Goal: Transaction & Acquisition: Obtain resource

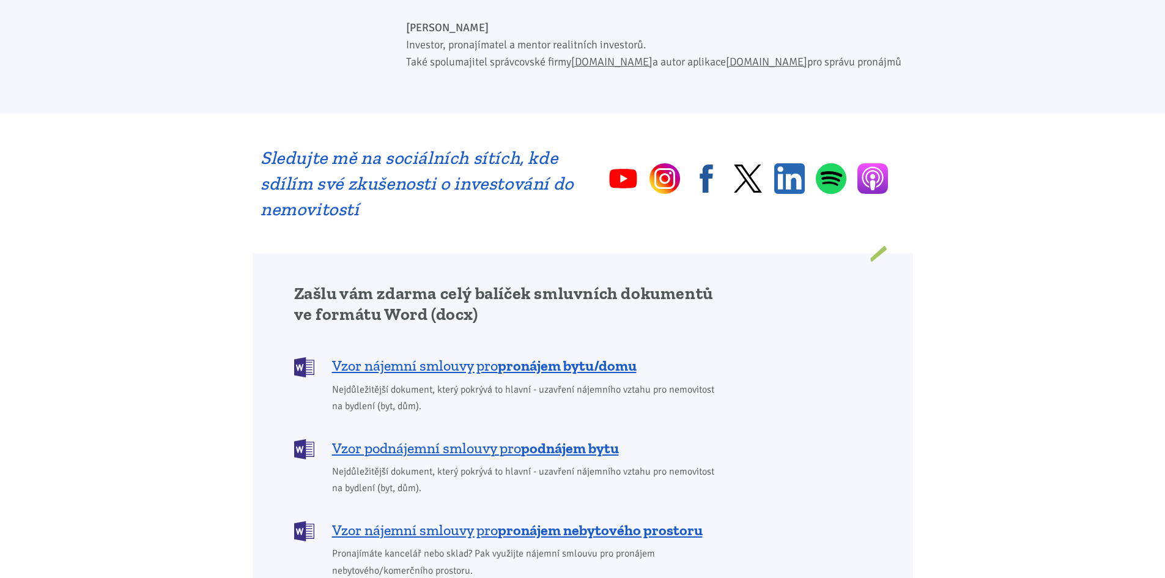
scroll to position [917, 0]
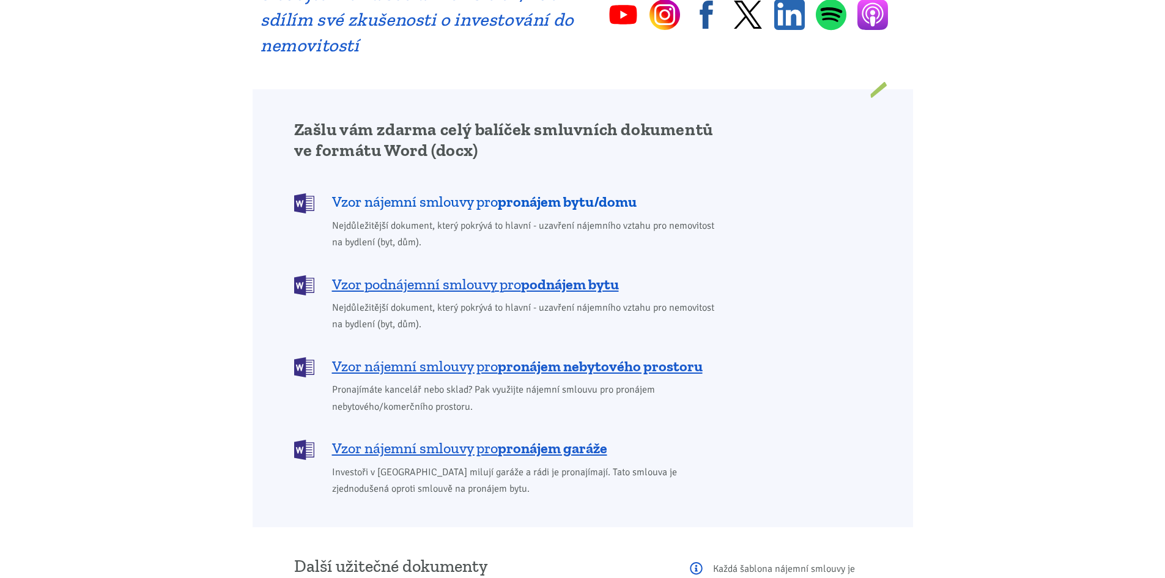
click at [566, 193] on b "pronájem bytu/domu" at bounding box center [567, 202] width 139 height 18
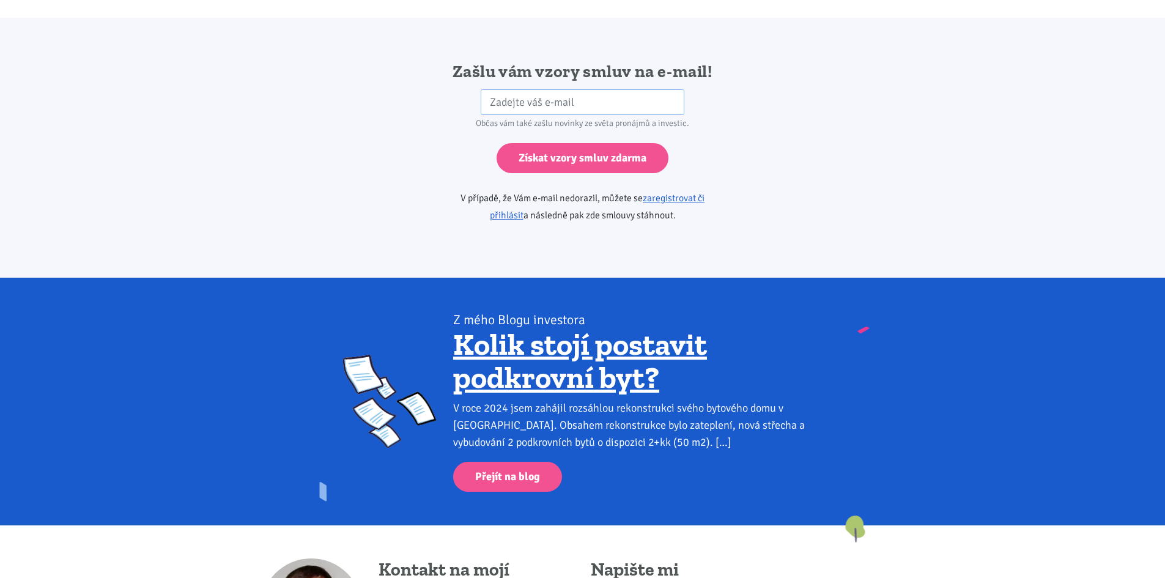
scroll to position [2043, 0]
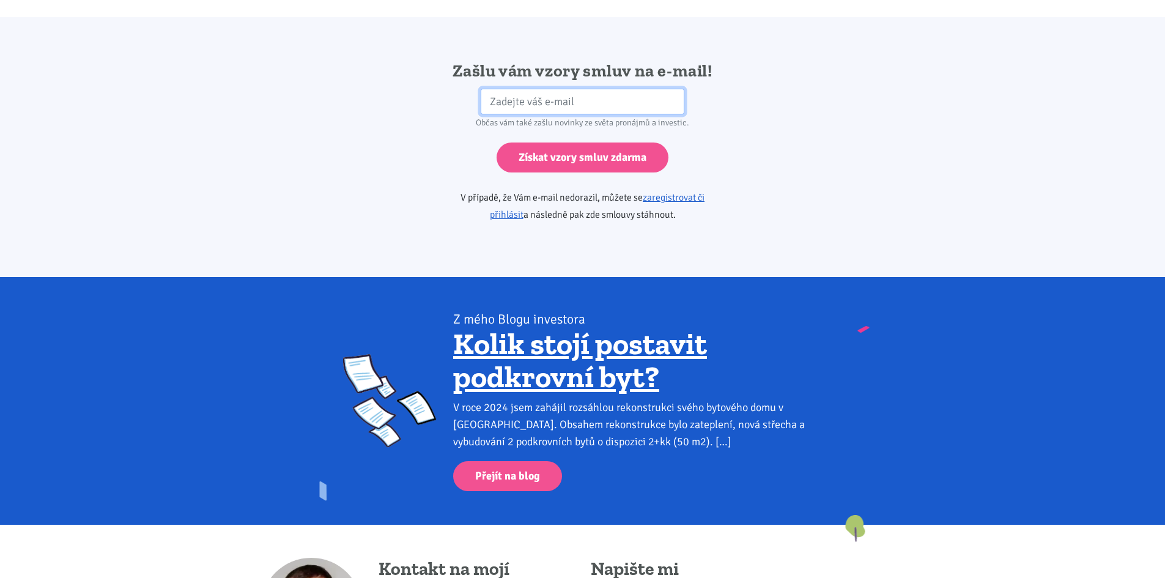
click at [555, 89] on input "email" at bounding box center [583, 102] width 204 height 26
type input "[EMAIL_ADDRESS][DOMAIN_NAME]"
click at [497, 143] on input "Získat vzory smluv zdarma" at bounding box center [583, 158] width 172 height 30
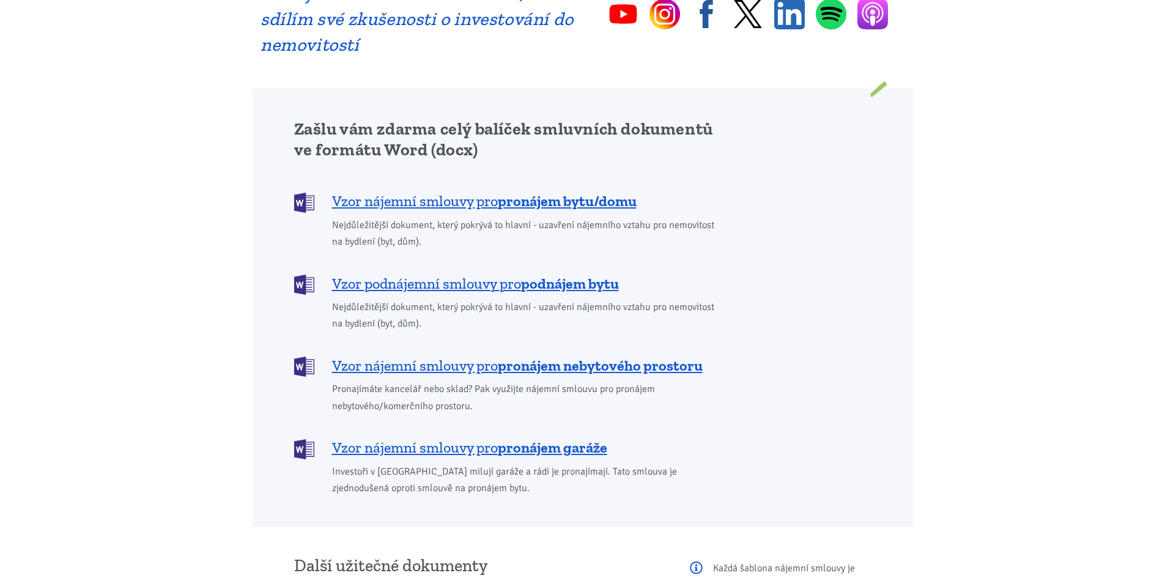
scroll to position [917, 0]
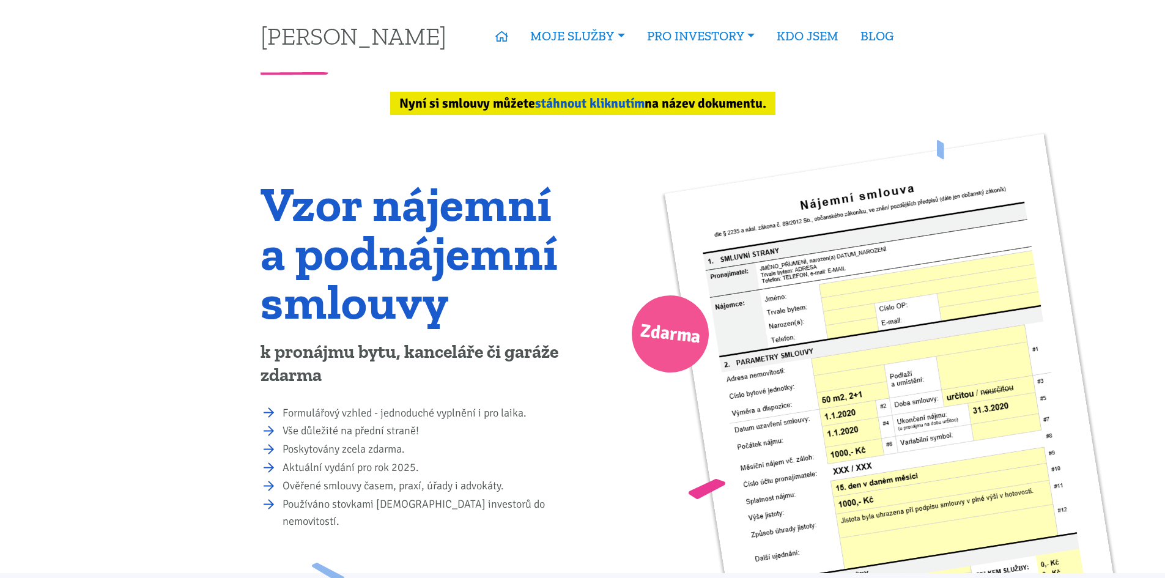
click at [616, 104] on link "stáhnout kliknutím" at bounding box center [589, 103] width 109 height 16
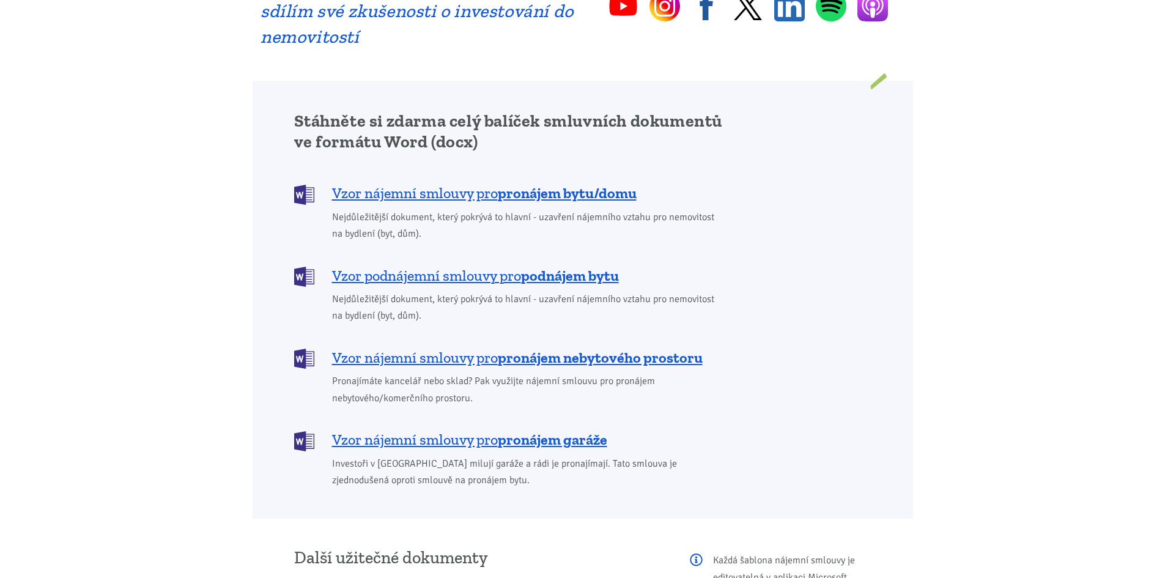
scroll to position [1029, 0]
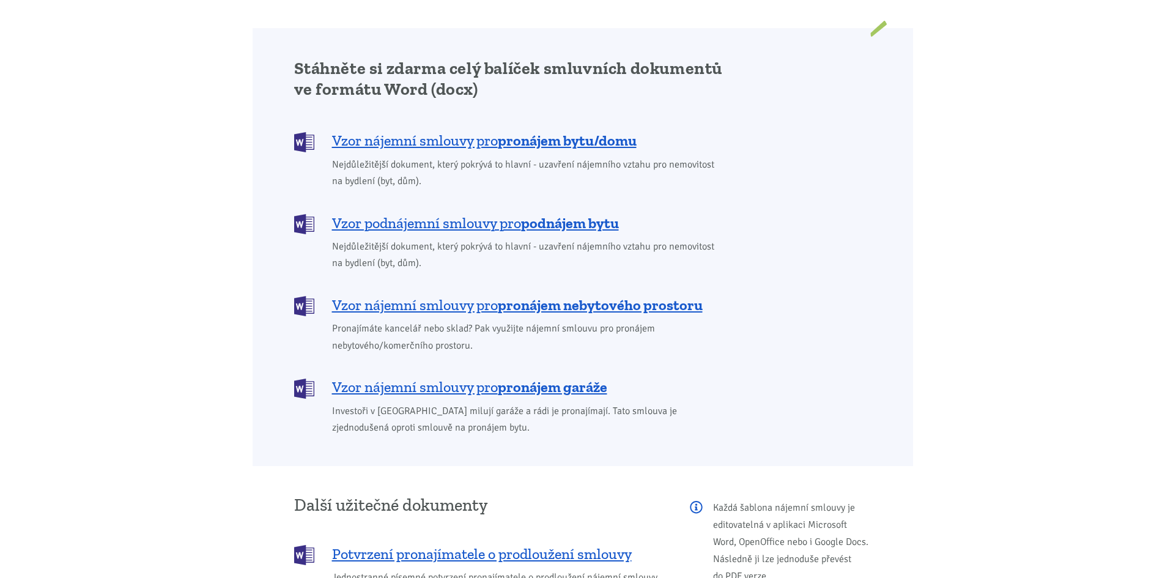
scroll to position [1040, 0]
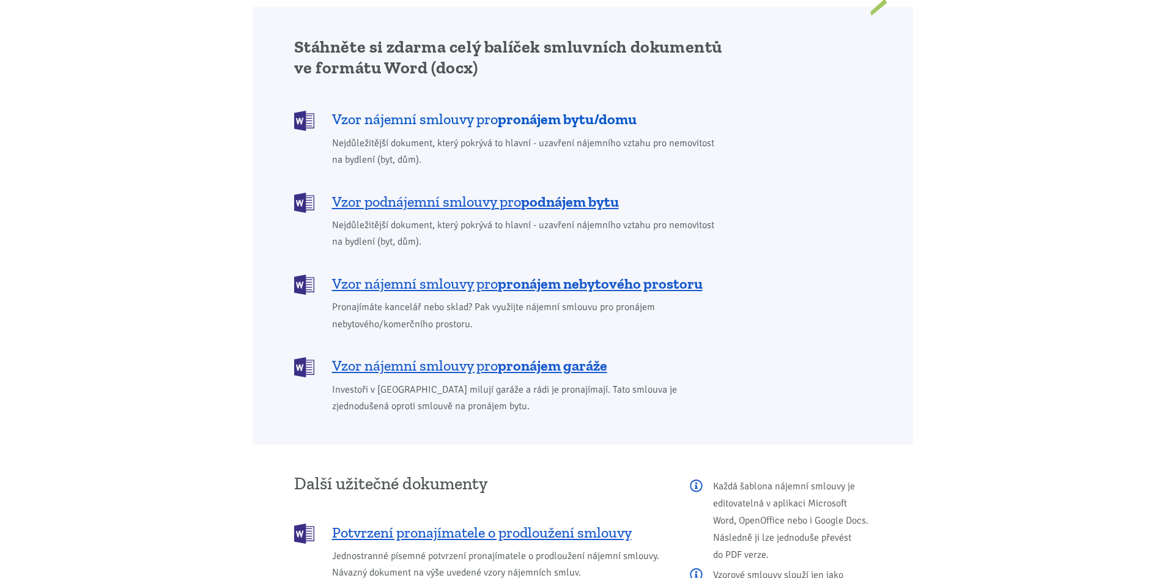
click at [445, 109] on span "Vzor nájemní smlouvy pro pronájem bytu/domu" at bounding box center [484, 119] width 305 height 20
